Goal: Navigation & Orientation: Find specific page/section

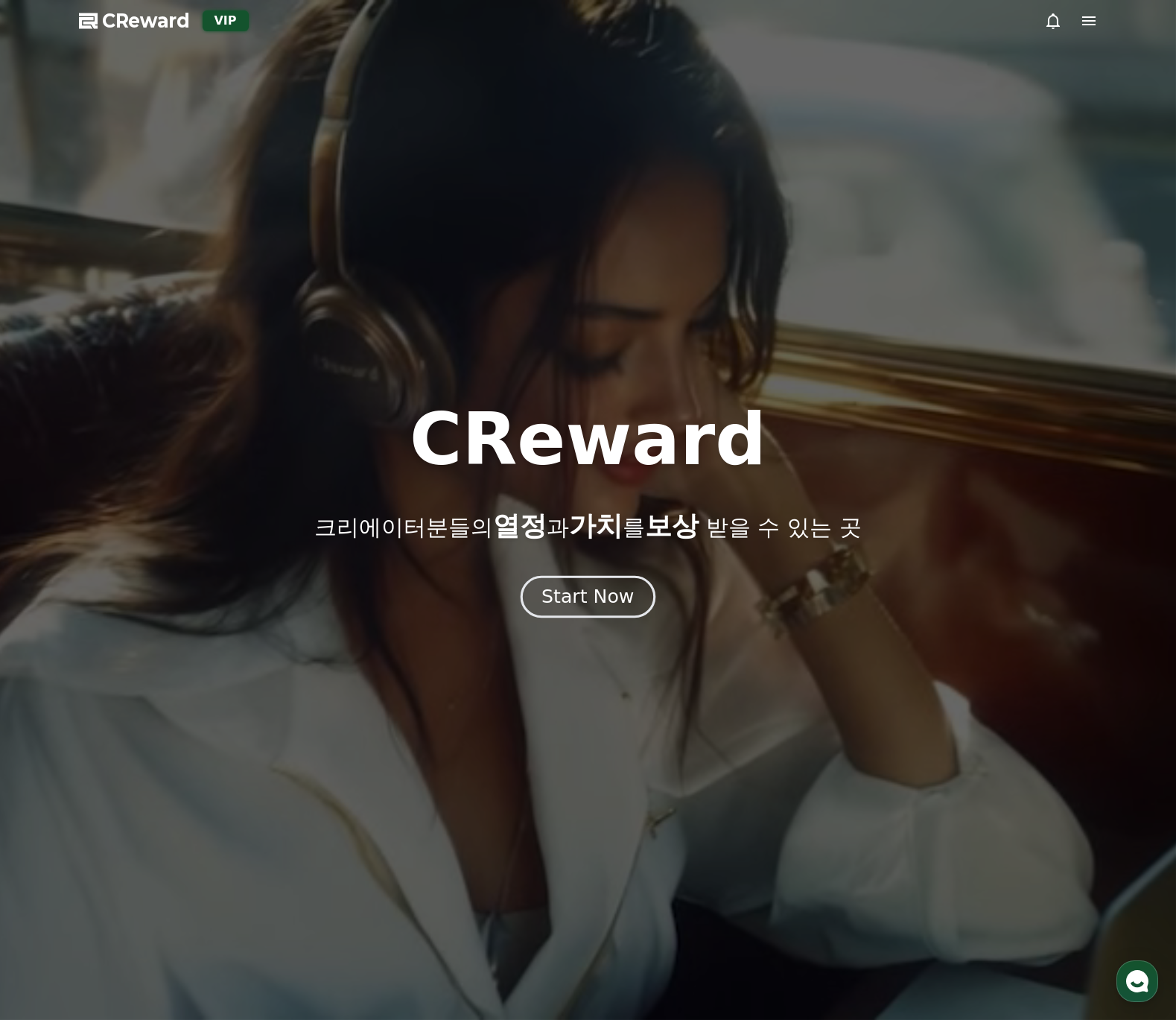
click at [583, 602] on div "Start Now" at bounding box center [587, 597] width 93 height 26
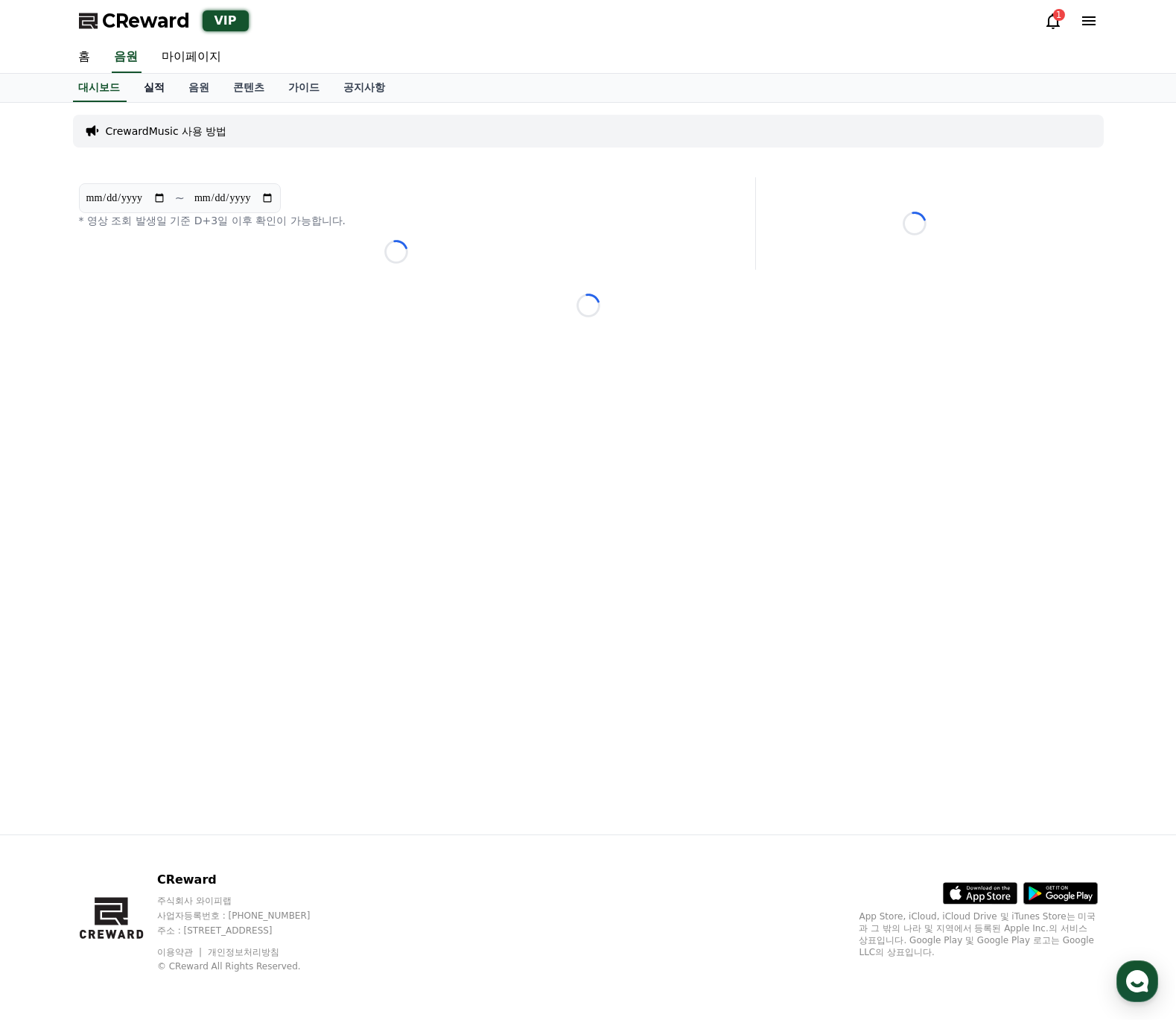
click at [150, 90] on link "실적" at bounding box center [155, 88] width 45 height 28
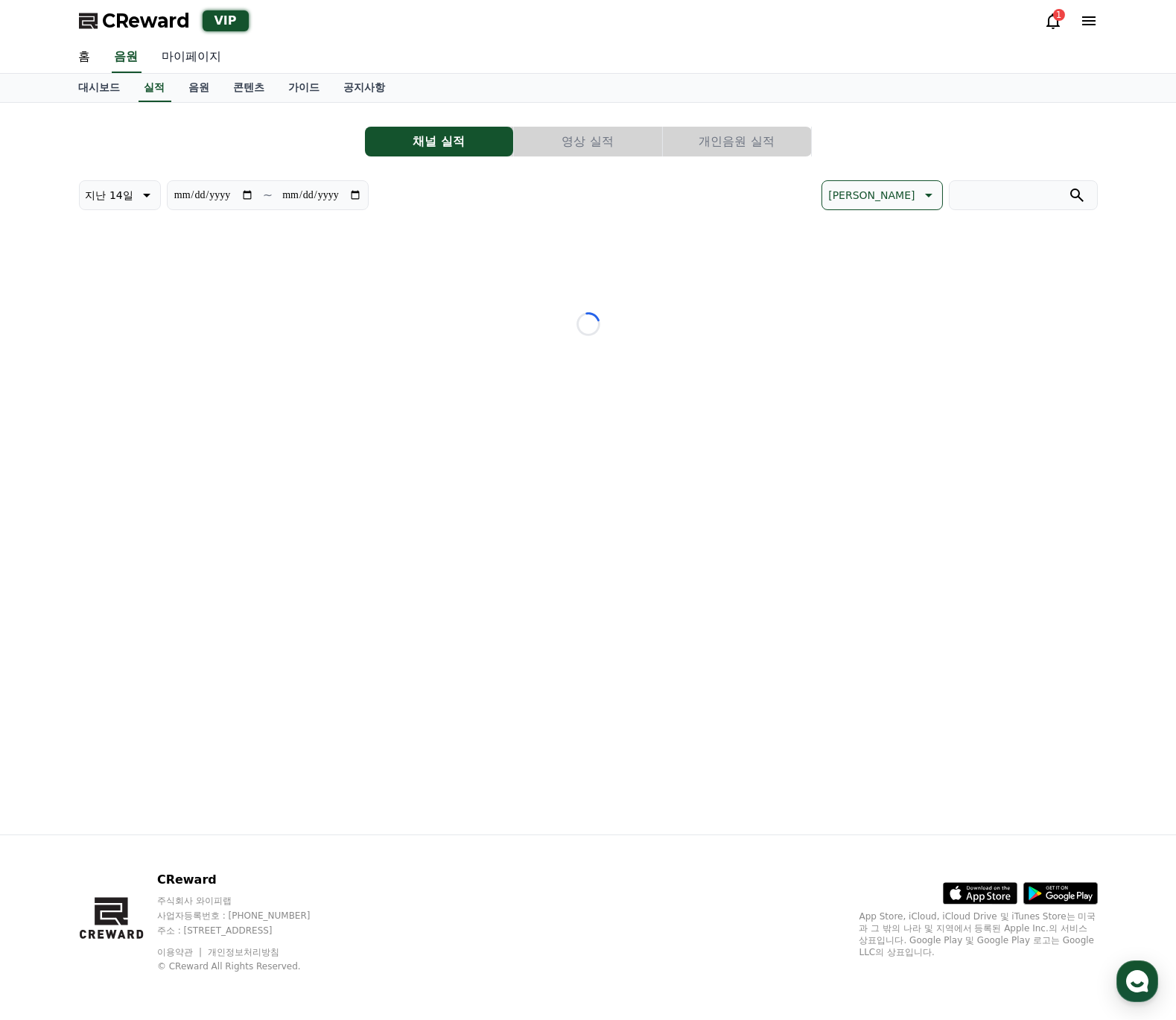
click at [190, 63] on link "마이페이지" at bounding box center [191, 58] width 83 height 31
select select "**********"
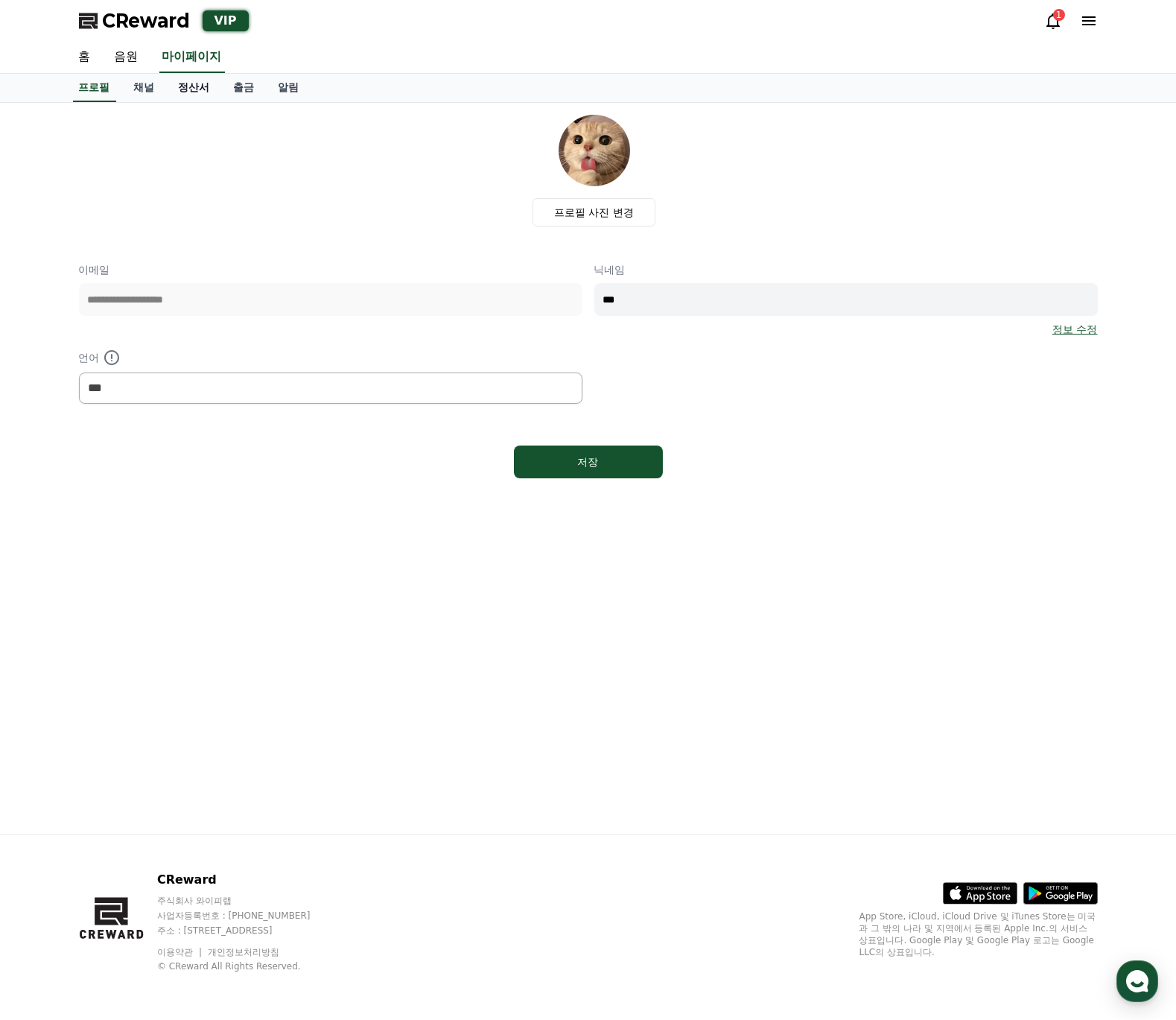
click at [206, 87] on link "정산서" at bounding box center [194, 88] width 55 height 28
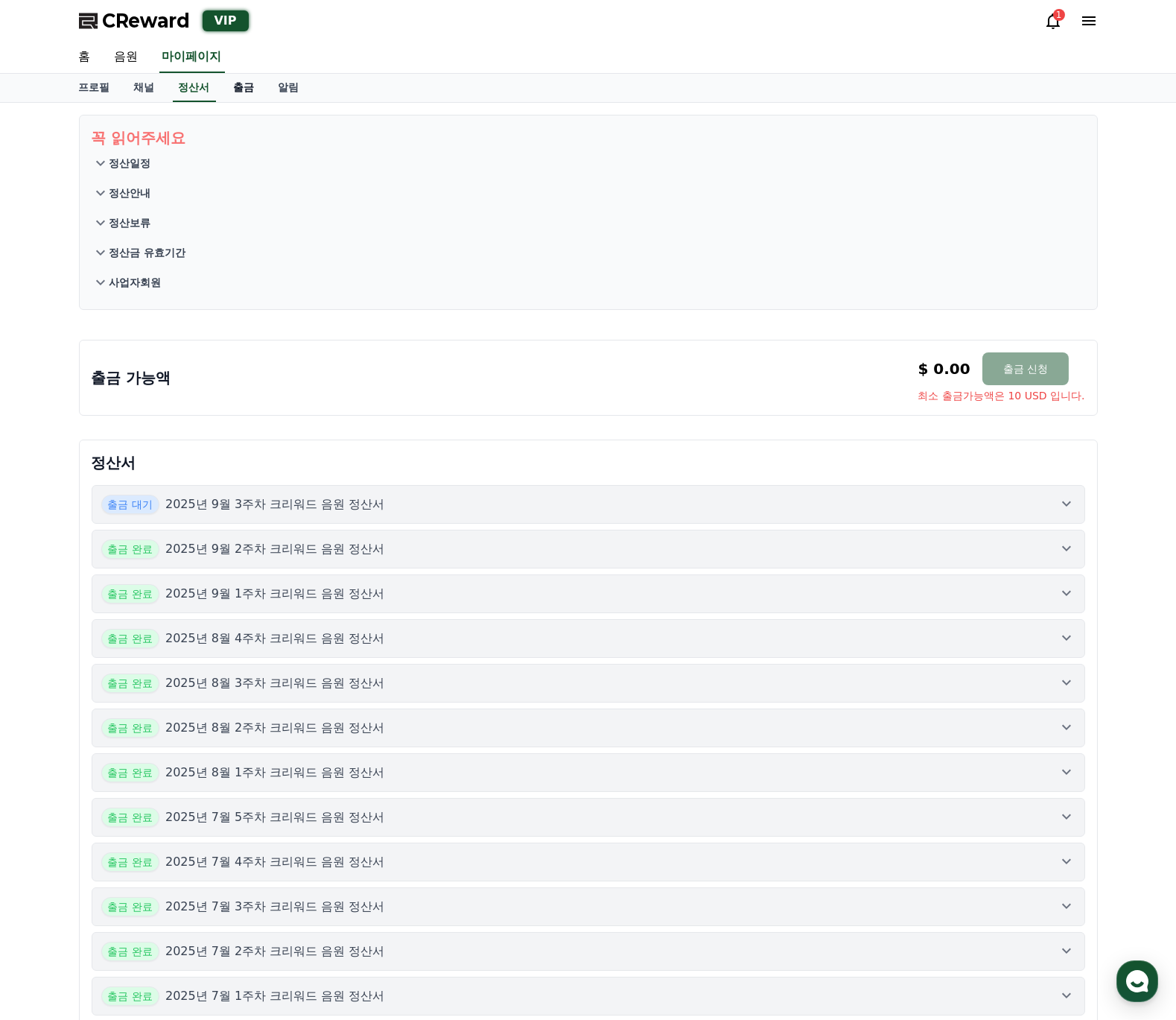
click at [242, 83] on link "출금" at bounding box center [244, 88] width 45 height 28
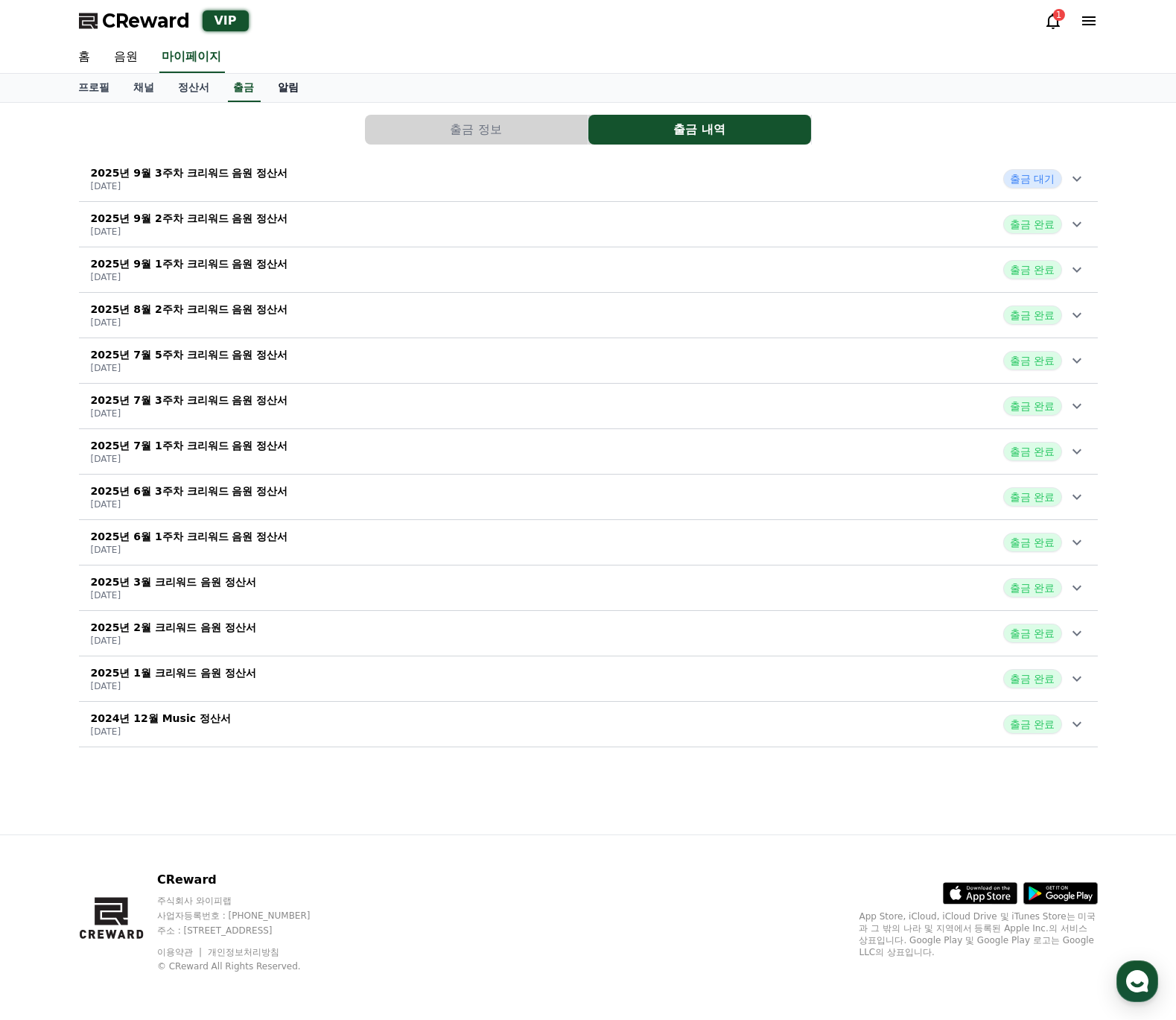
click at [306, 88] on link "알림" at bounding box center [289, 88] width 45 height 28
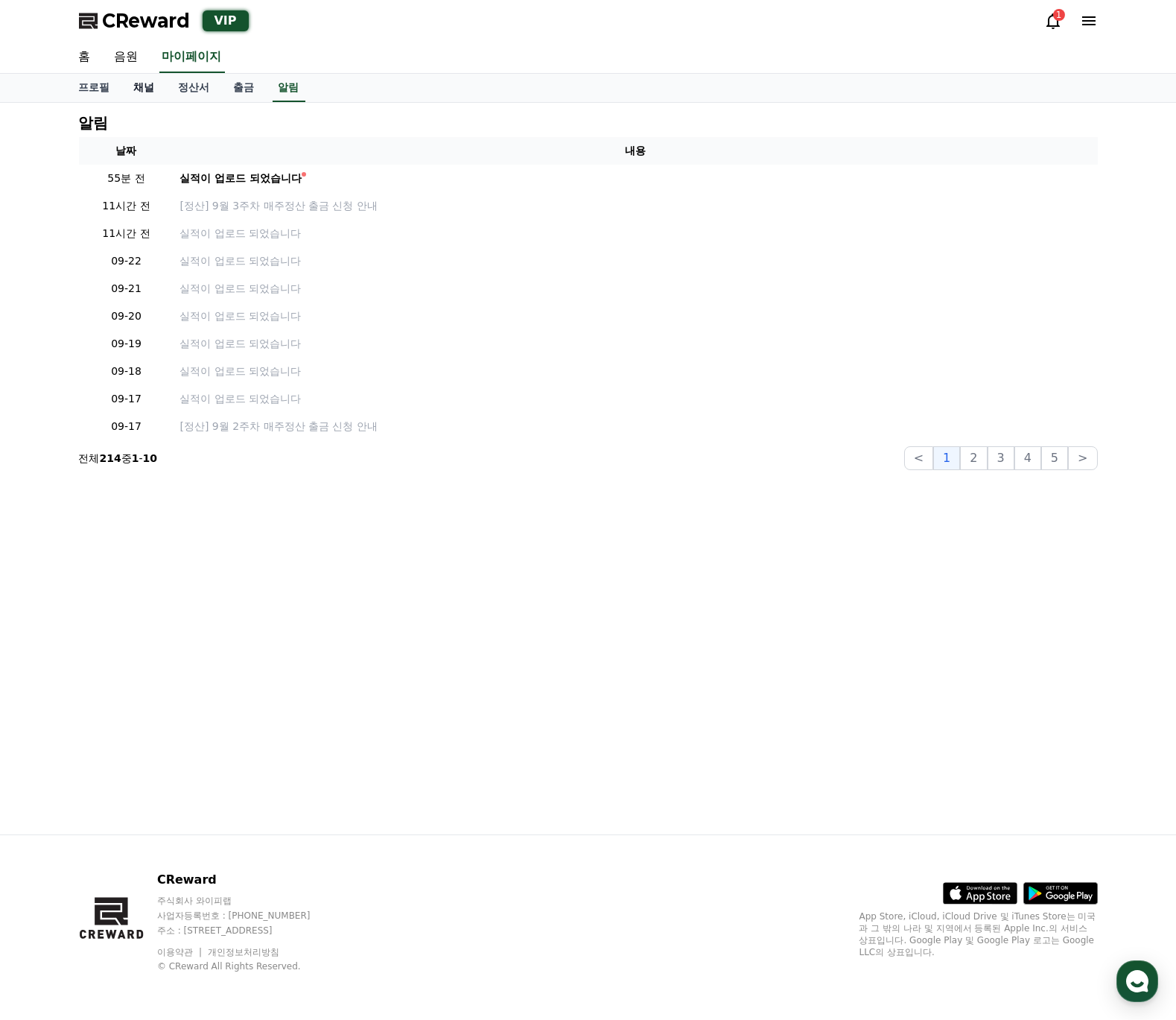
click at [141, 86] on link "채널" at bounding box center [144, 88] width 45 height 28
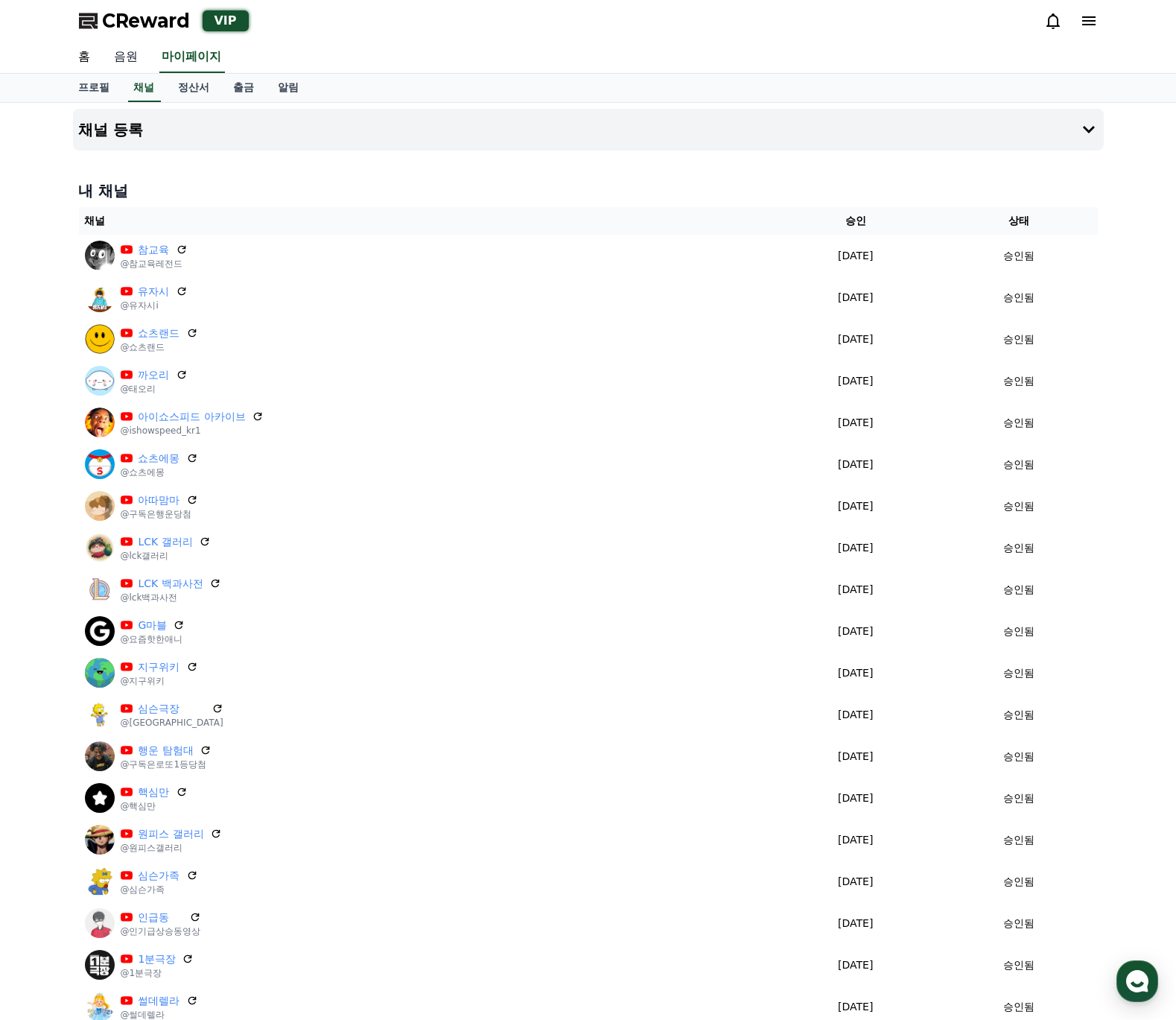
click at [118, 52] on link "음원" at bounding box center [126, 58] width 48 height 31
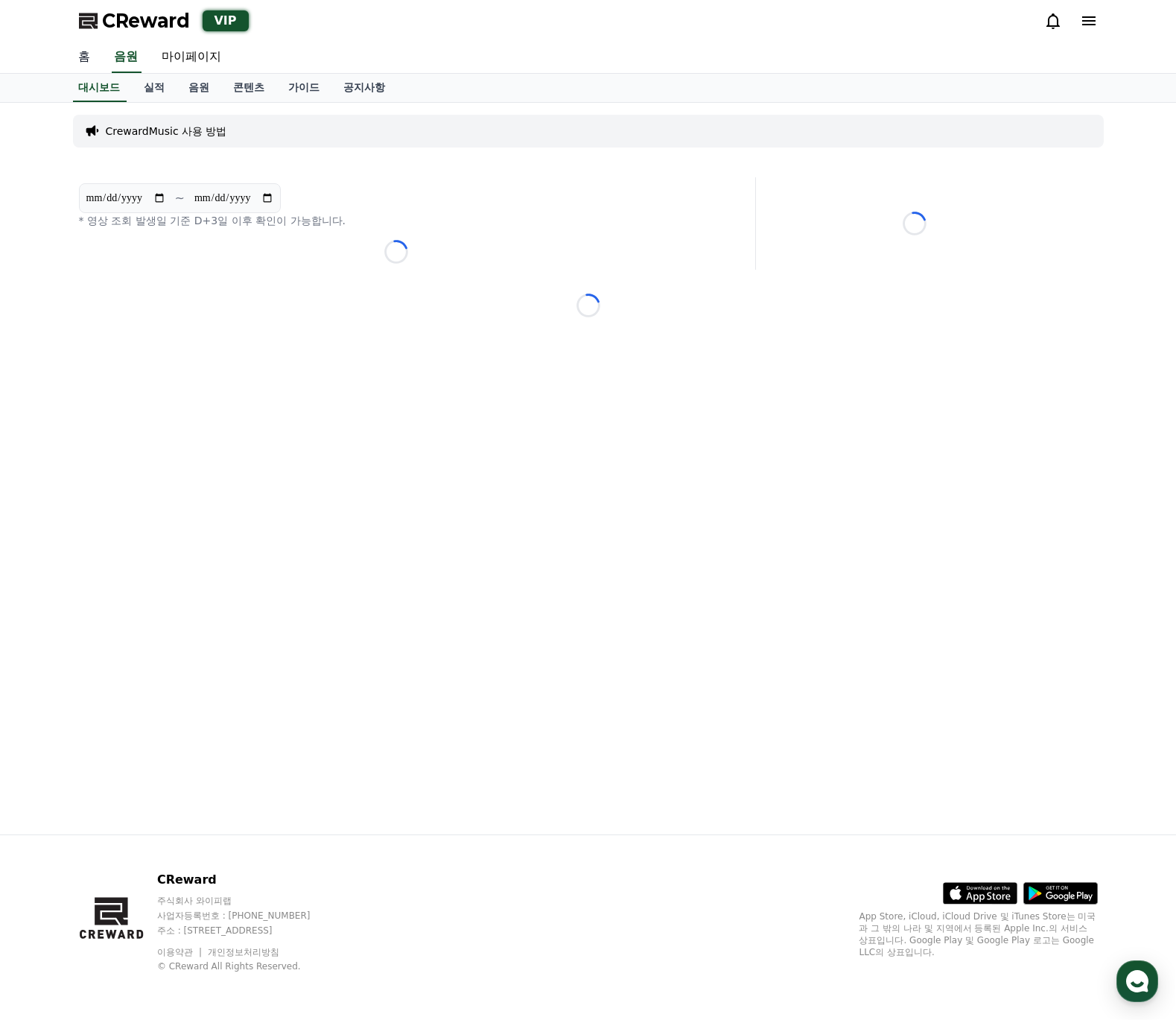
click at [79, 53] on link "홈" at bounding box center [84, 58] width 36 height 31
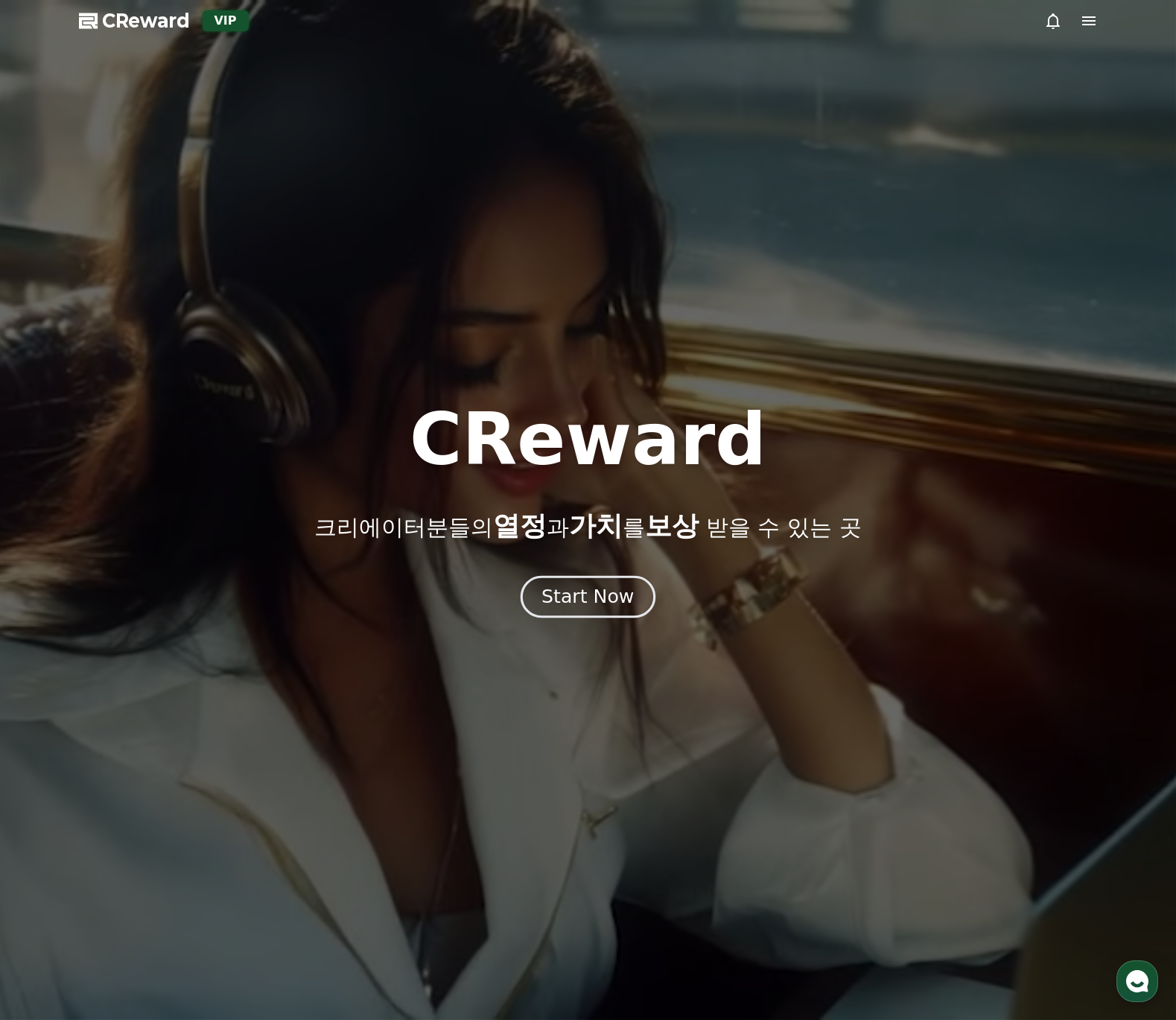
click at [585, 601] on div "Start Now" at bounding box center [587, 597] width 93 height 26
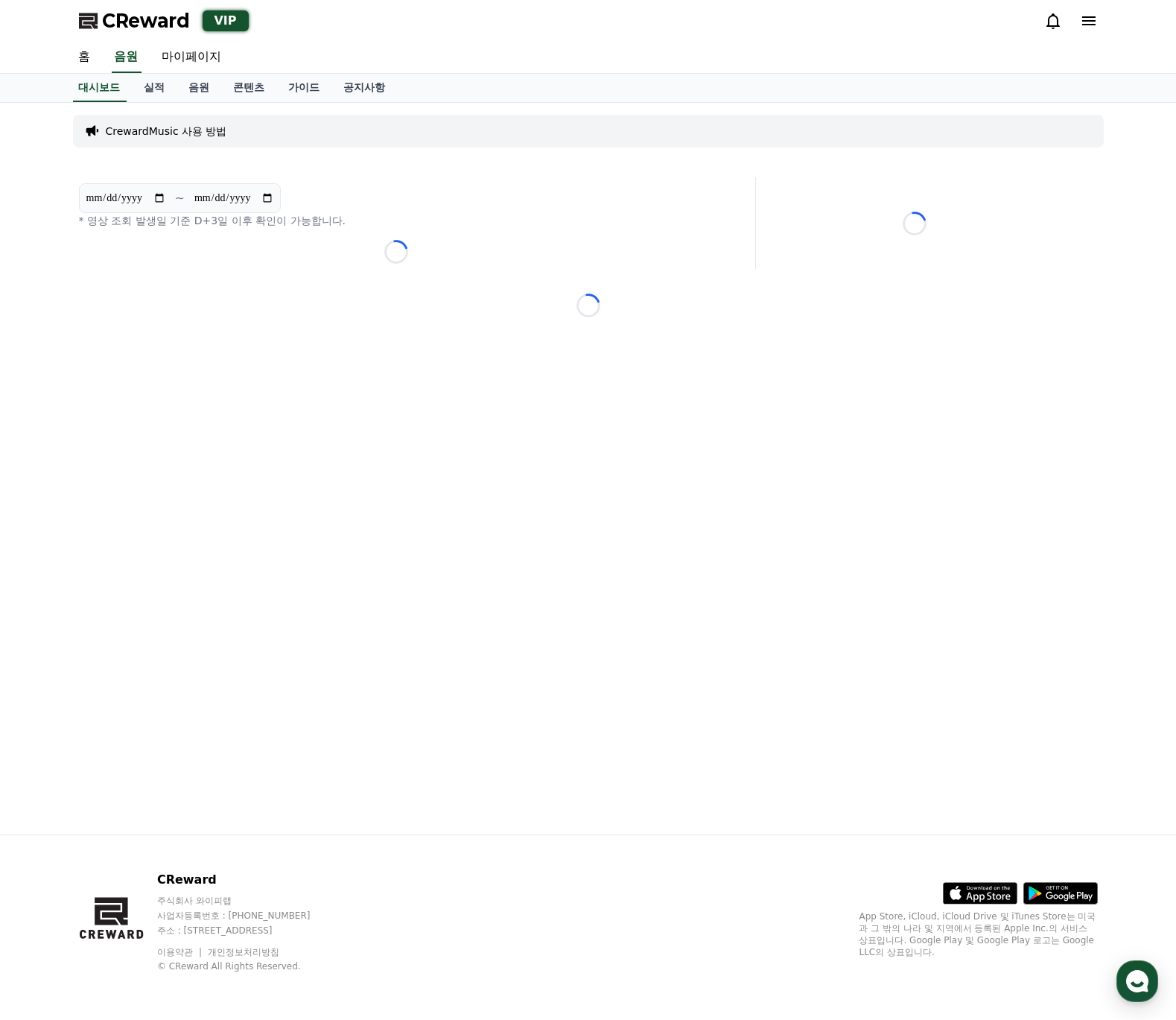
click at [428, 322] on div "**********" at bounding box center [588, 468] width 1043 height 732
click at [152, 78] on link "실적" at bounding box center [155, 88] width 45 height 28
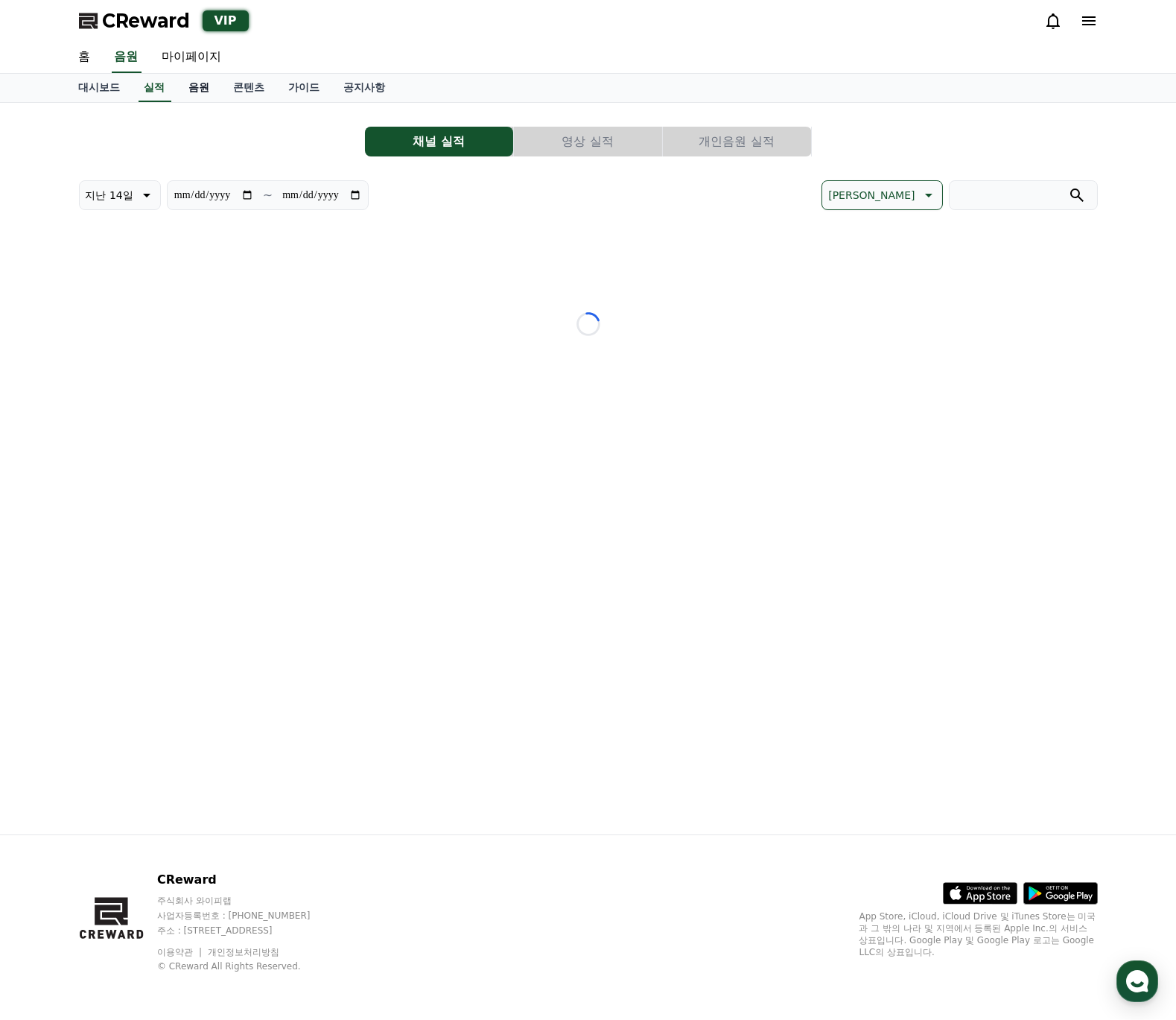
click at [196, 78] on link "음원" at bounding box center [200, 88] width 45 height 28
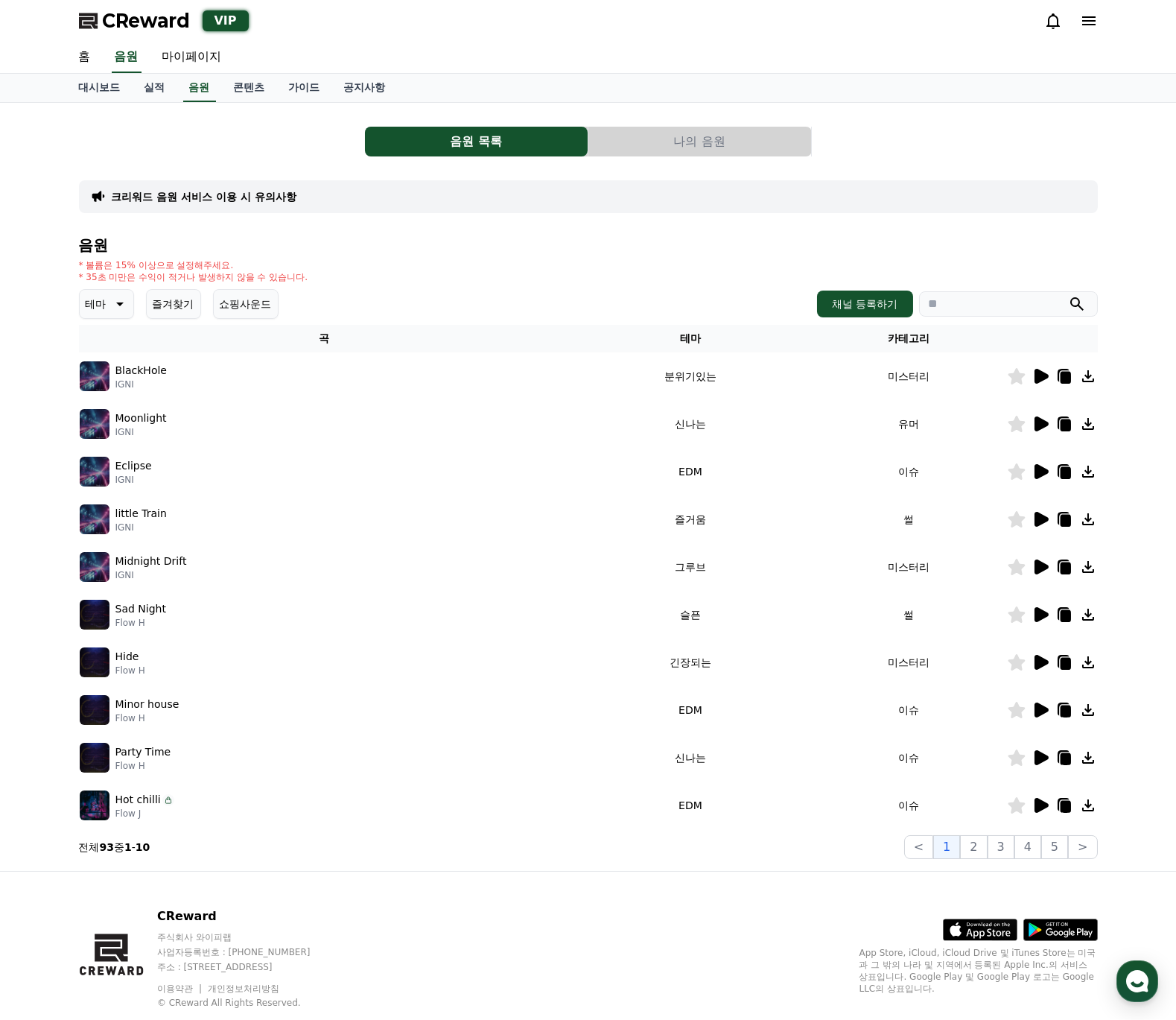
click at [741, 157] on div "음원 목록 나의 음원 크리워드 음원 서비스 이용 시 유의사항 음원 * 볼륨은 15% 이상으로 설정해주세요. * 35초 미만은 수익이 적거나 발…" at bounding box center [588, 486] width 1019 height 744
click at [736, 154] on button "나의 음원" at bounding box center [700, 141] width 223 height 30
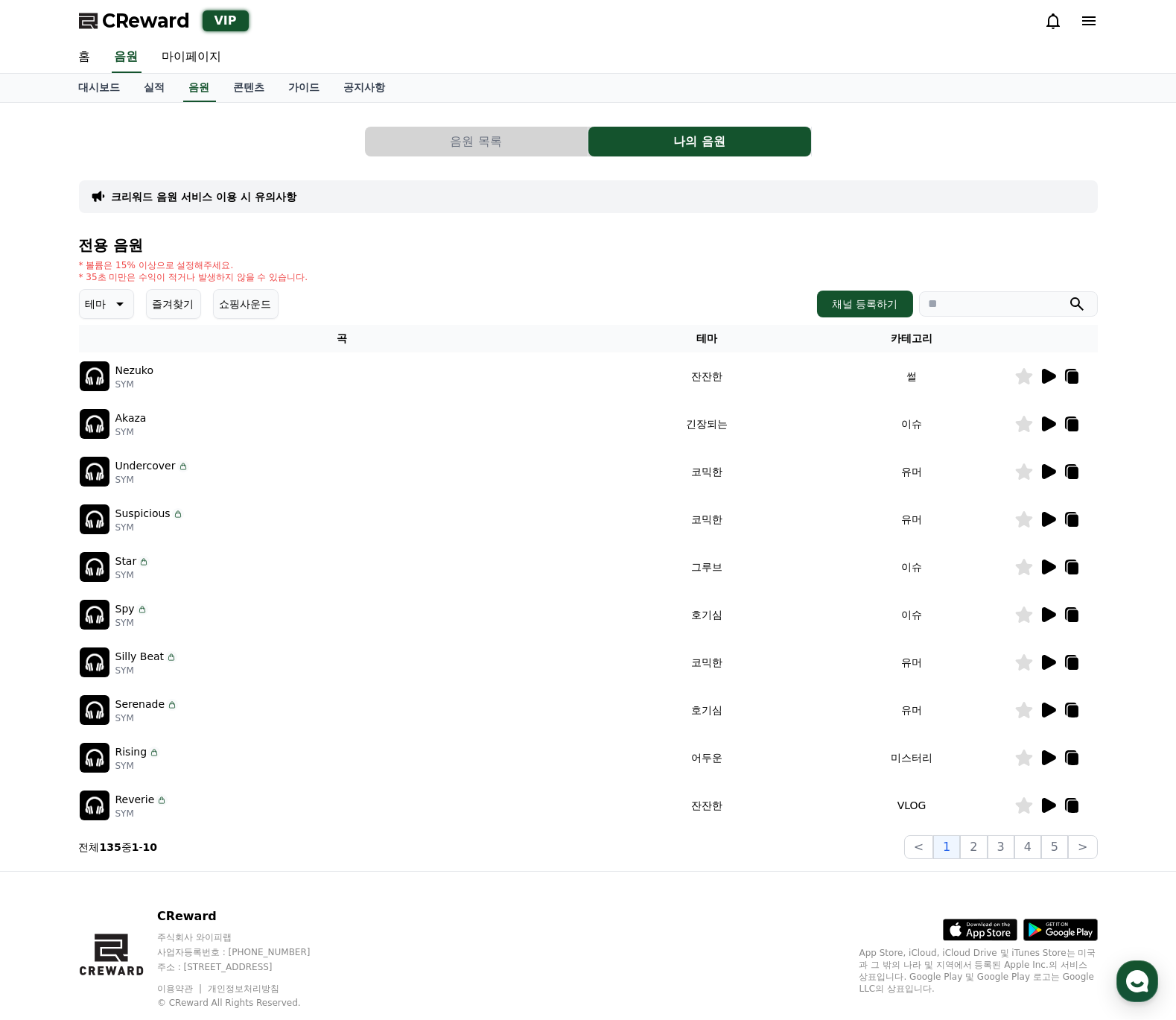
click at [957, 298] on input "search" at bounding box center [1008, 304] width 179 height 26
type input "*"
type input "****"
click at [1069, 295] on button "submit" at bounding box center [1078, 304] width 18 height 18
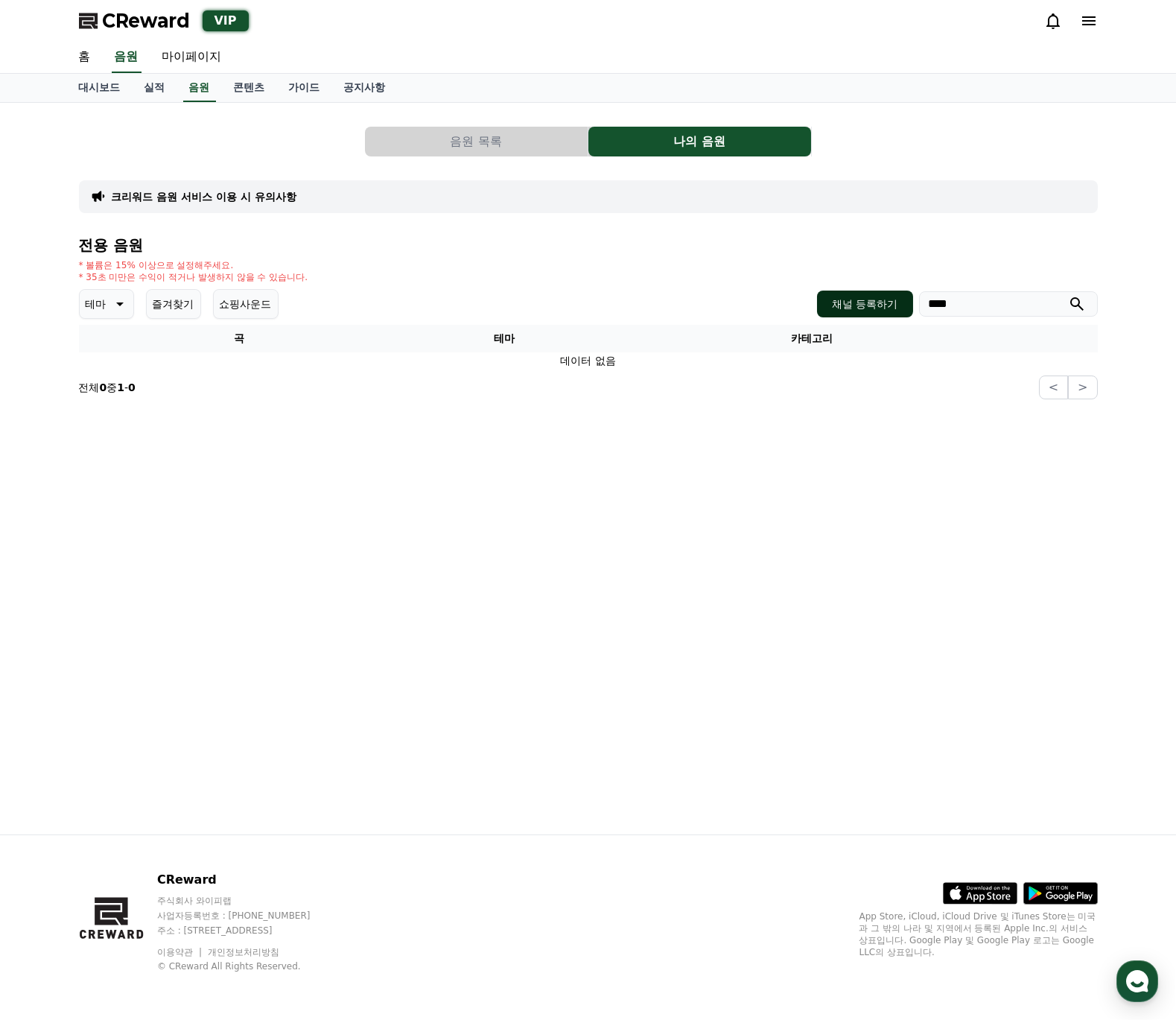
drag, startPoint x: 957, startPoint y: 300, endPoint x: 910, endPoint y: 309, distance: 47.9
click at [910, 309] on div "채널 등록하기 ****" at bounding box center [957, 303] width 280 height 27
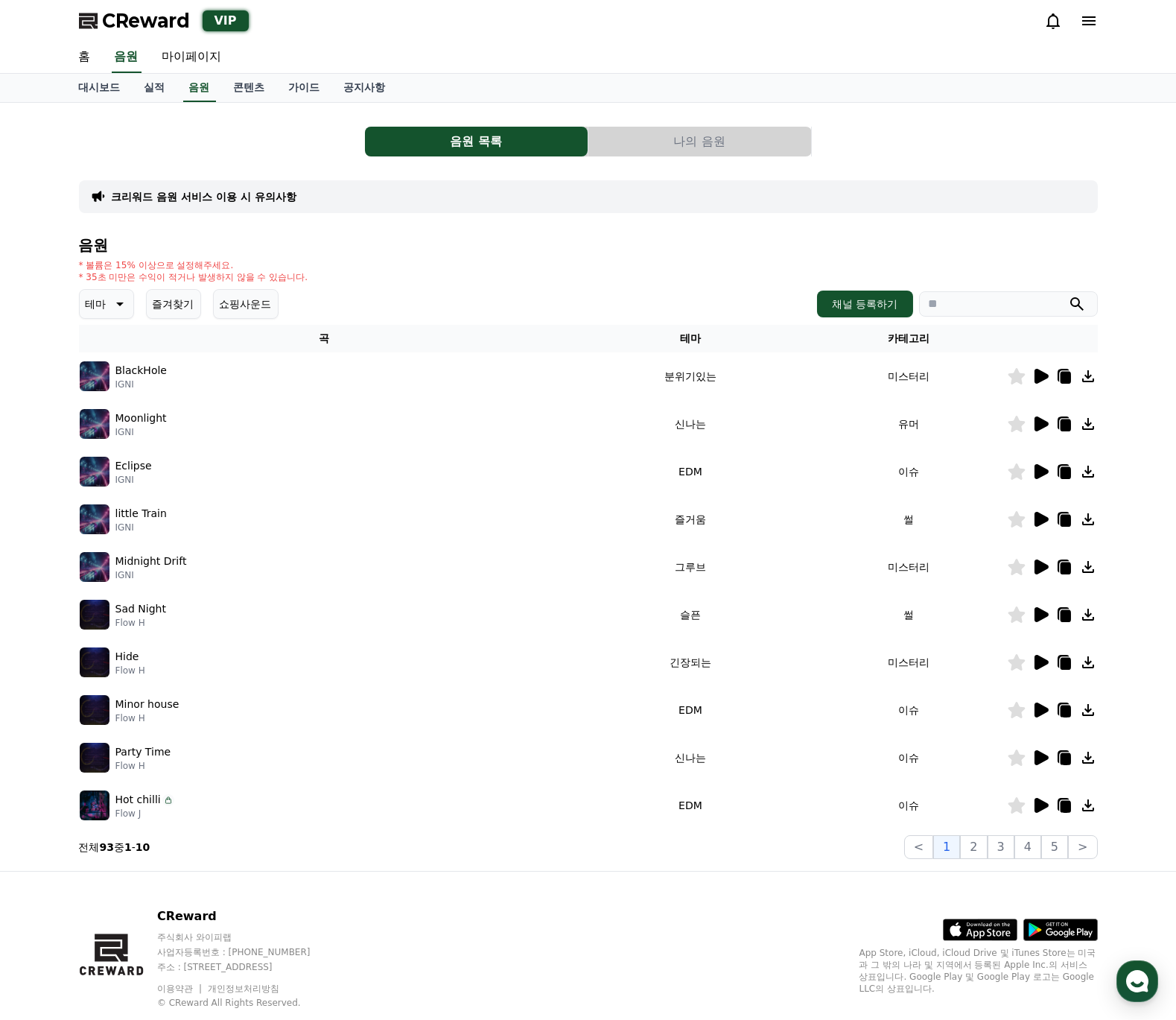
click at [684, 143] on button "나의 음원" at bounding box center [700, 141] width 223 height 30
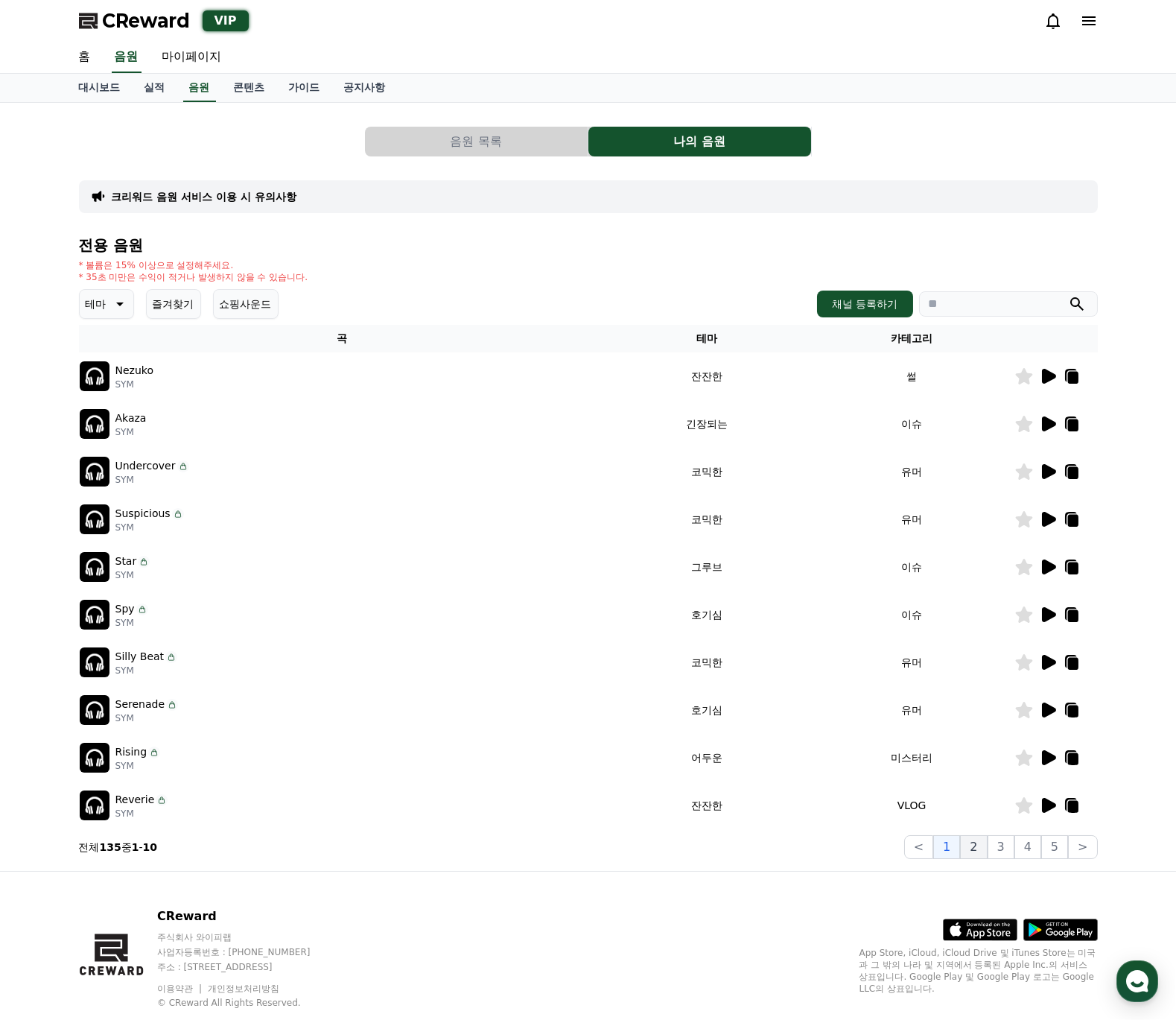
click at [984, 849] on button "2" at bounding box center [974, 847] width 27 height 24
click at [1005, 849] on button "3" at bounding box center [1001, 847] width 27 height 24
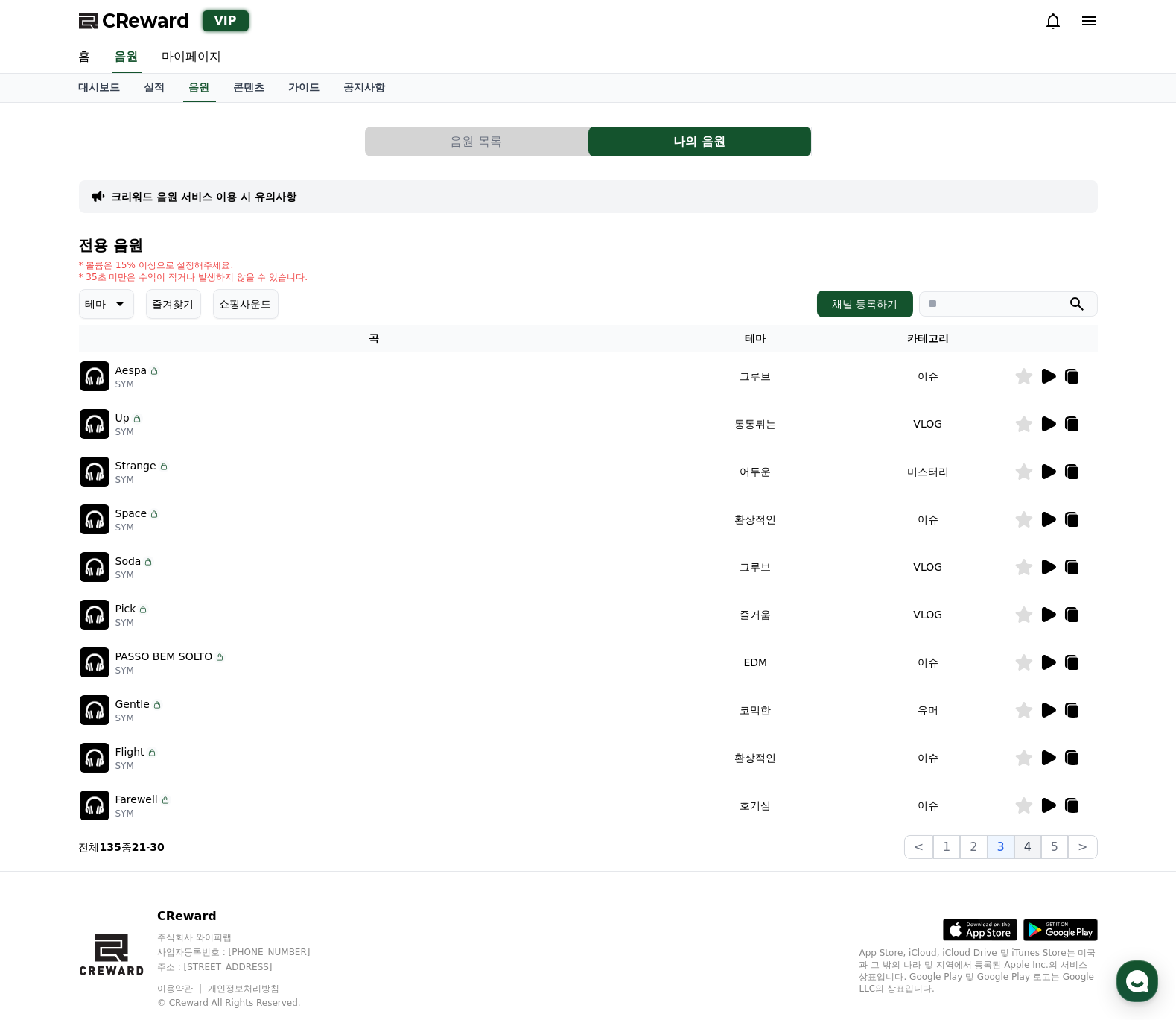
click at [1029, 850] on button "4" at bounding box center [1028, 847] width 27 height 24
click at [1051, 849] on button "5" at bounding box center [1054, 847] width 27 height 24
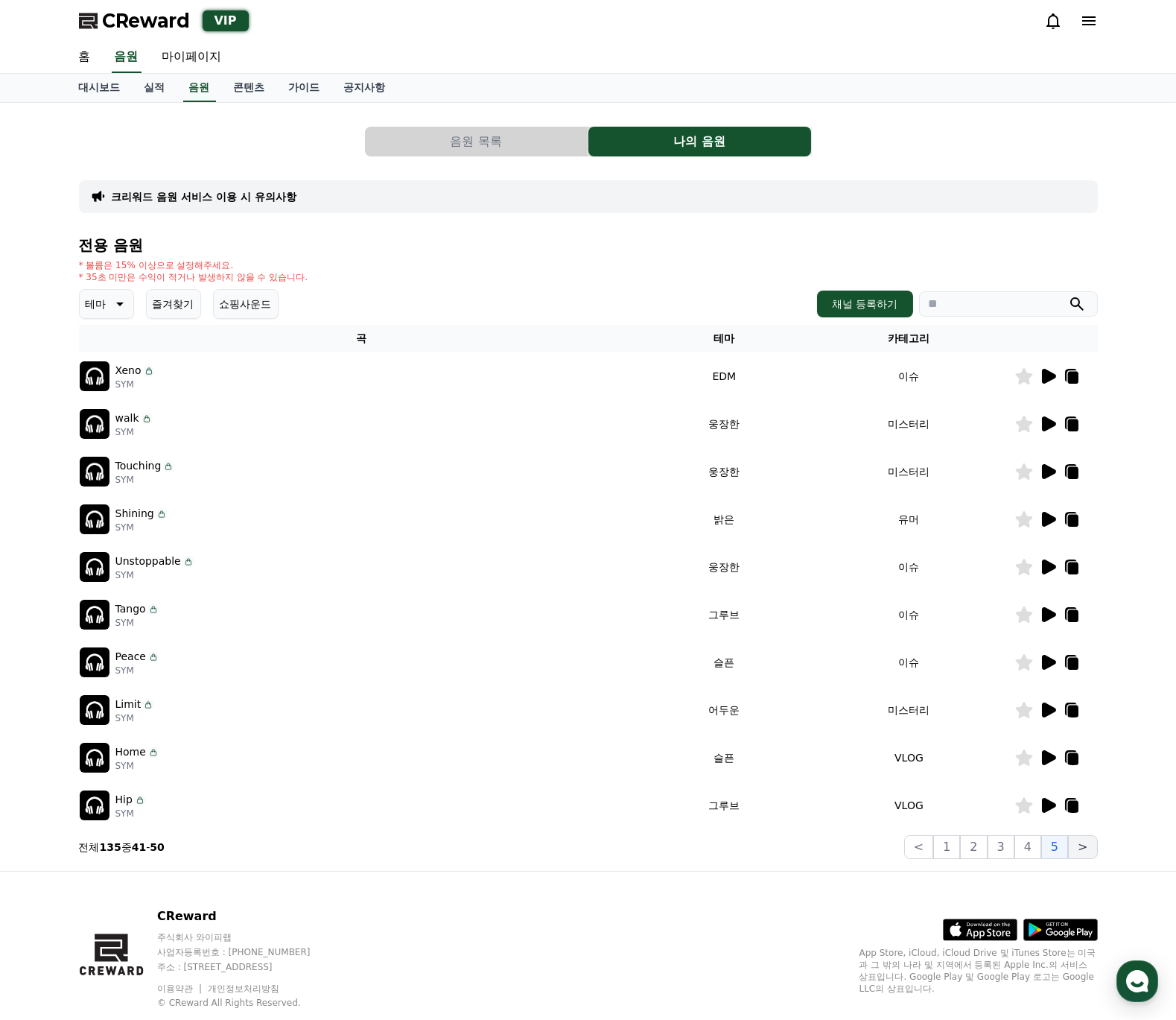
click at [1079, 848] on button ">" at bounding box center [1083, 847] width 29 height 24
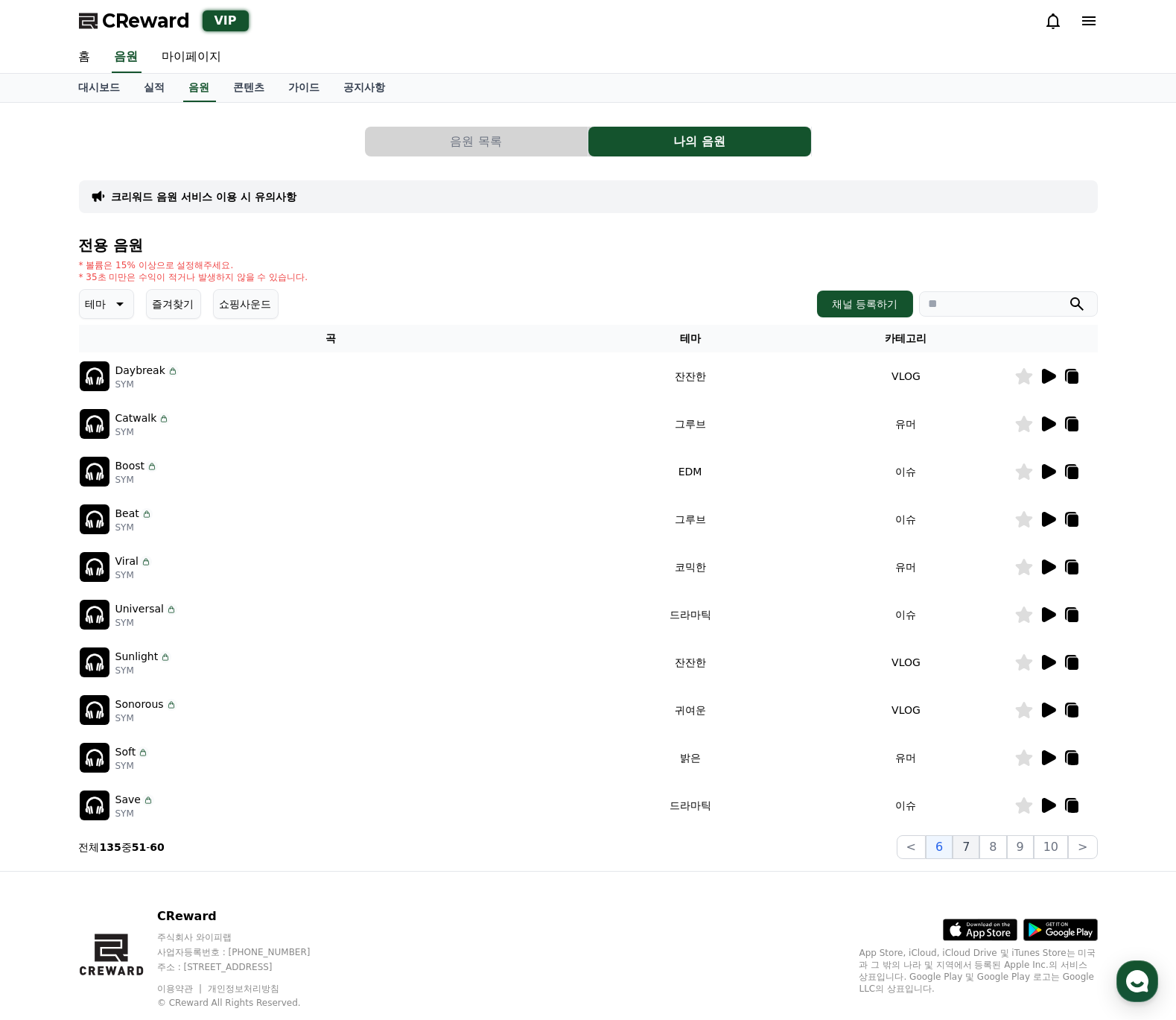
click at [980, 855] on button "7" at bounding box center [965, 847] width 27 height 24
click at [996, 847] on button "8" at bounding box center [993, 847] width 27 height 24
click at [1017, 846] on button "9" at bounding box center [1020, 847] width 27 height 24
click at [1042, 848] on button "10" at bounding box center [1051, 847] width 34 height 24
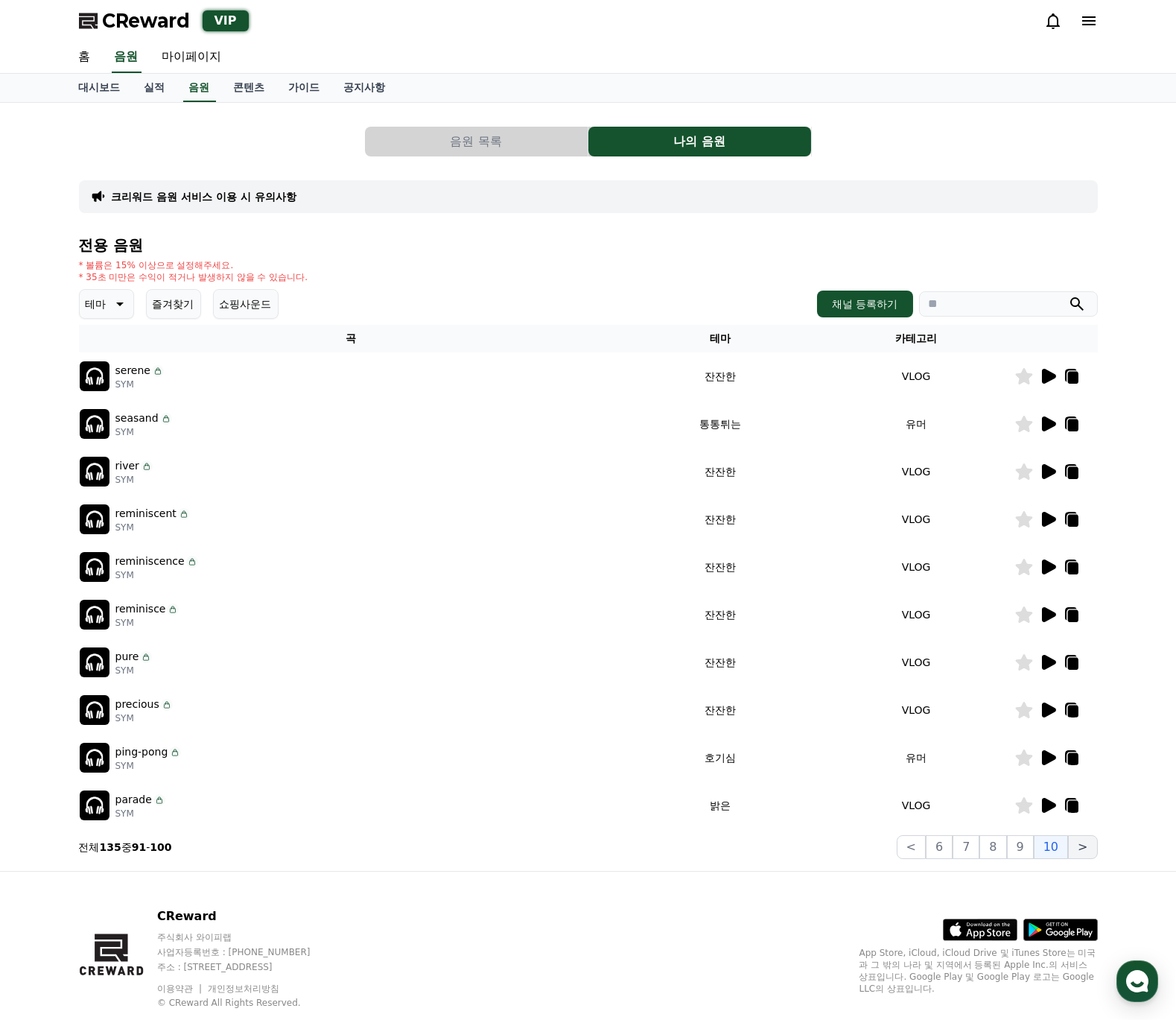
click at [1079, 847] on button ">" at bounding box center [1083, 847] width 29 height 24
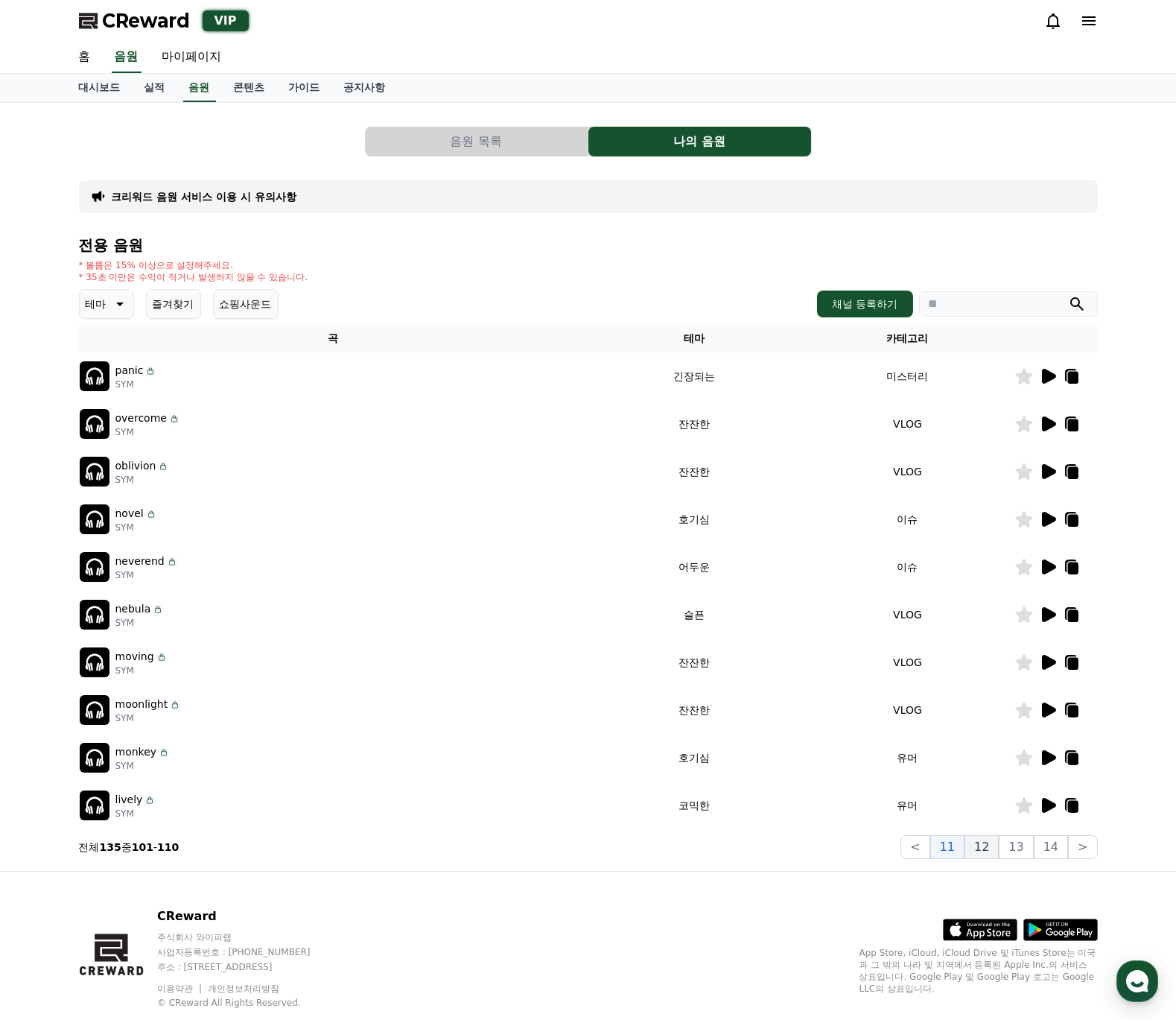
click at [999, 852] on button "12" at bounding box center [981, 847] width 34 height 24
click at [1014, 846] on button "13" at bounding box center [1016, 847] width 34 height 24
click at [1046, 849] on button "14" at bounding box center [1051, 847] width 34 height 24
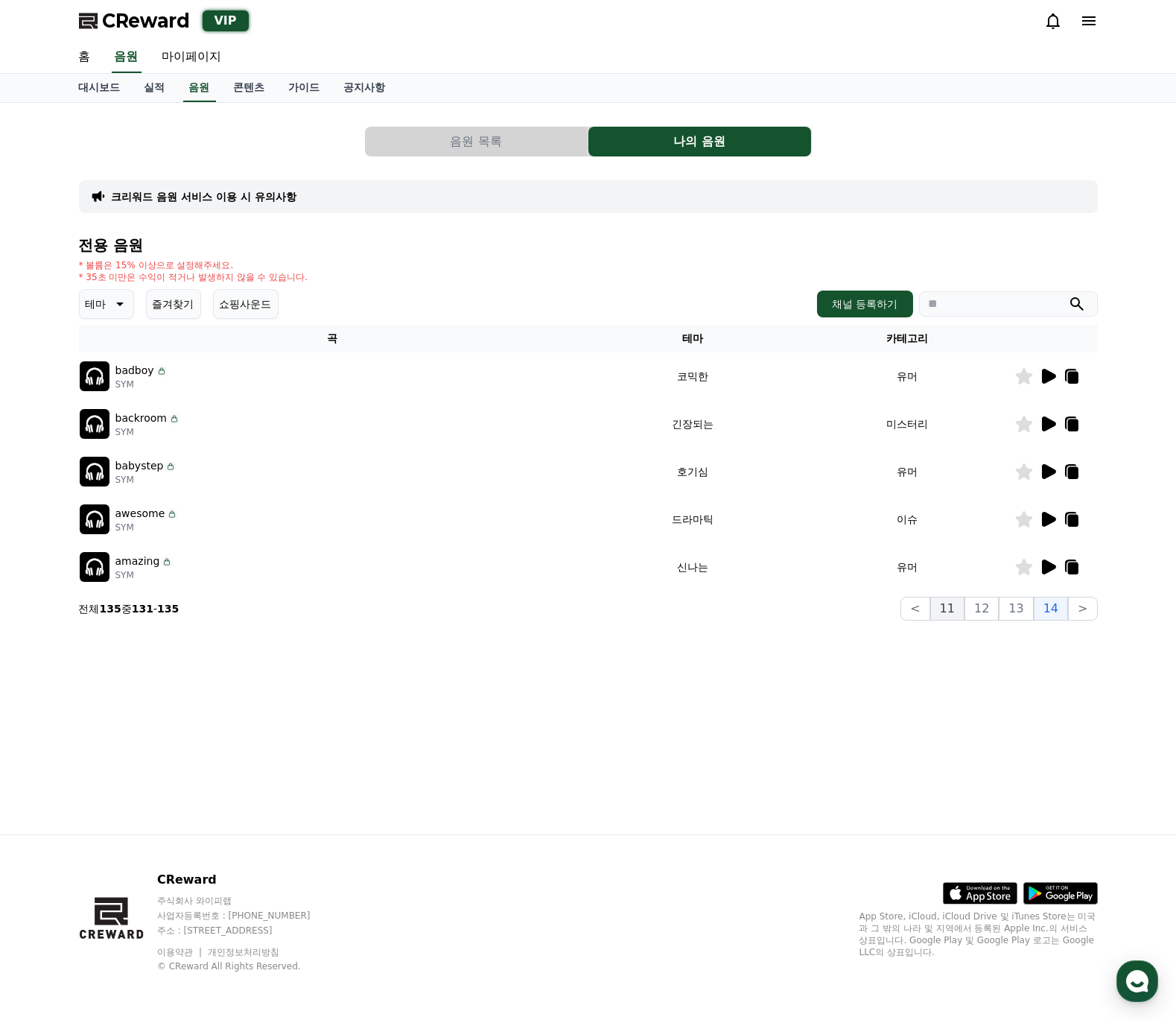
click at [952, 615] on button "11" at bounding box center [947, 609] width 34 height 24
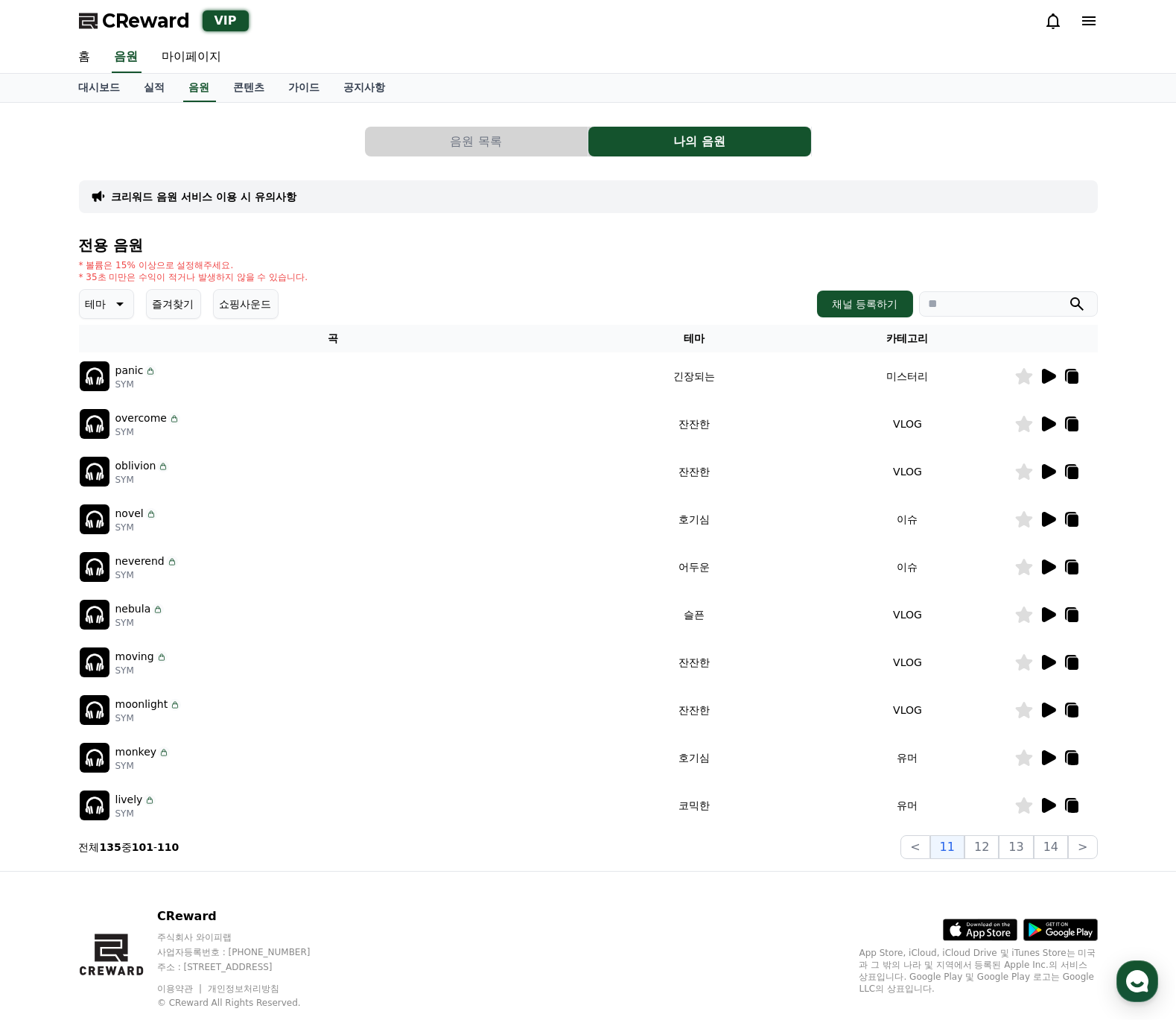
click at [429, 857] on section "전체 135 중 101 - 110 < 11 12 13 14 >" at bounding box center [588, 847] width 1019 height 24
click at [399, 852] on section "전체 135 중 101 - 110 < 11 12 13 14 >" at bounding box center [588, 847] width 1019 height 24
